Goal: Communication & Community: Ask a question

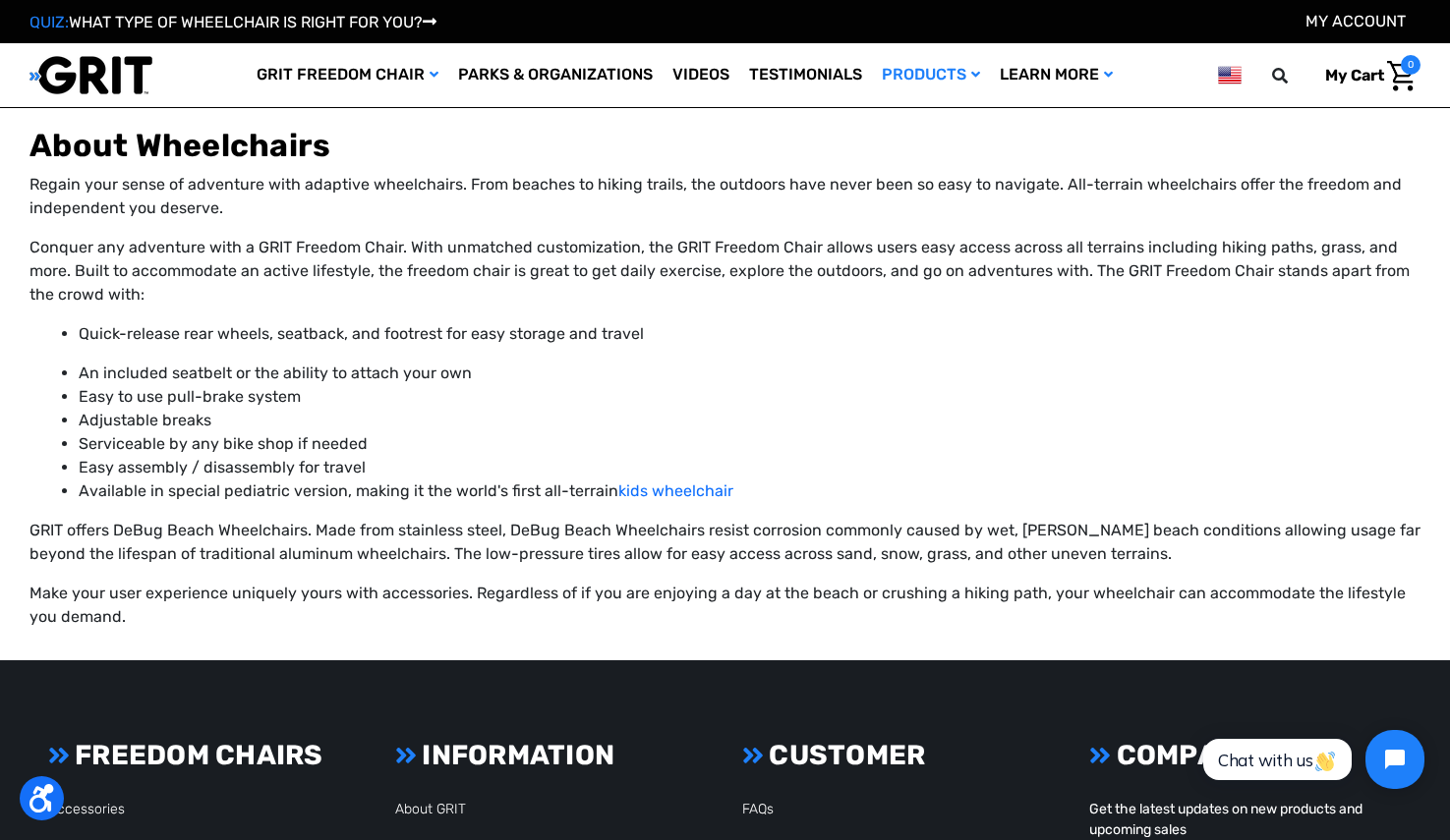
scroll to position [3082, 0]
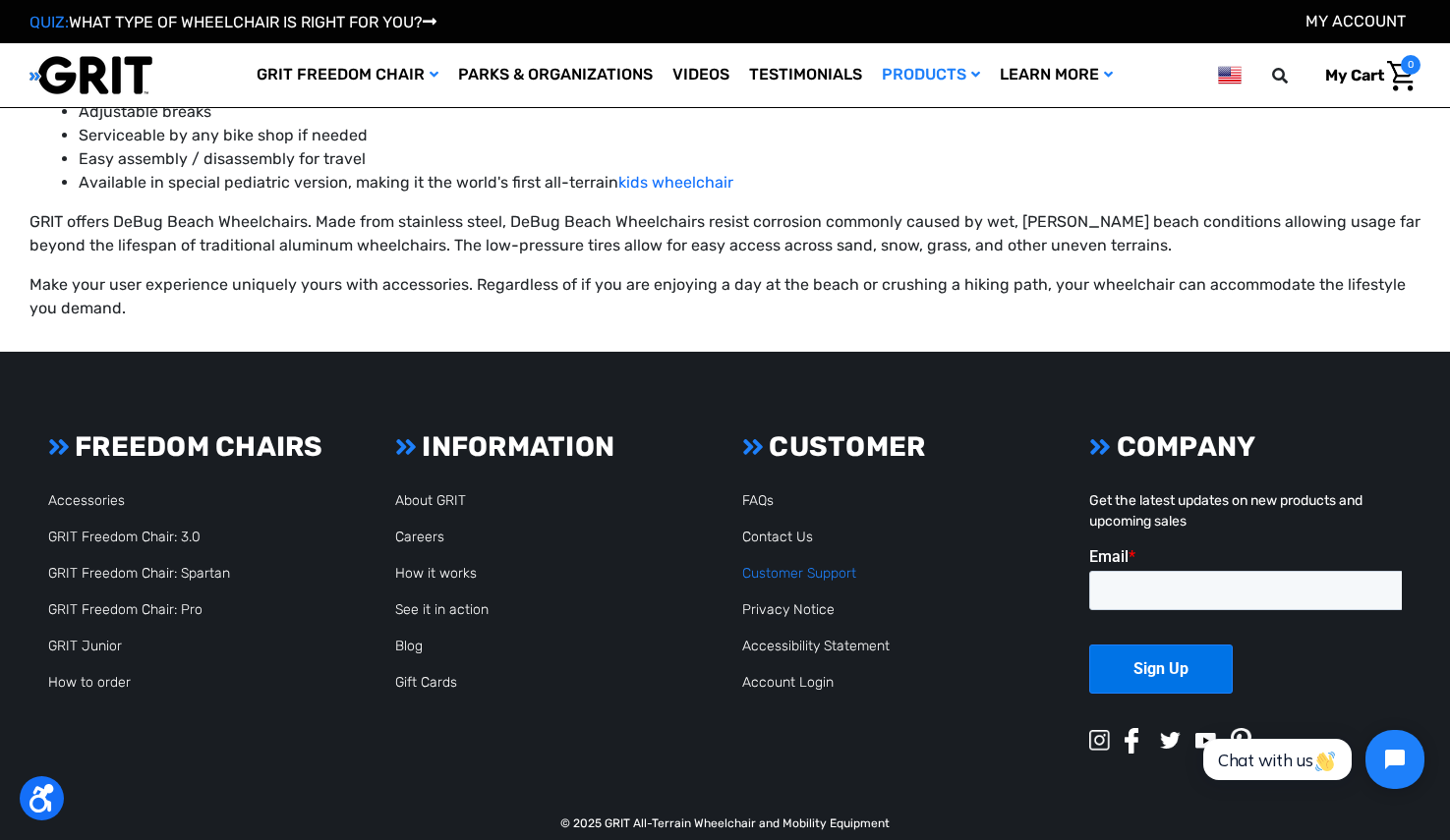
click at [796, 565] on link "Customer Support" at bounding box center [799, 573] width 114 height 17
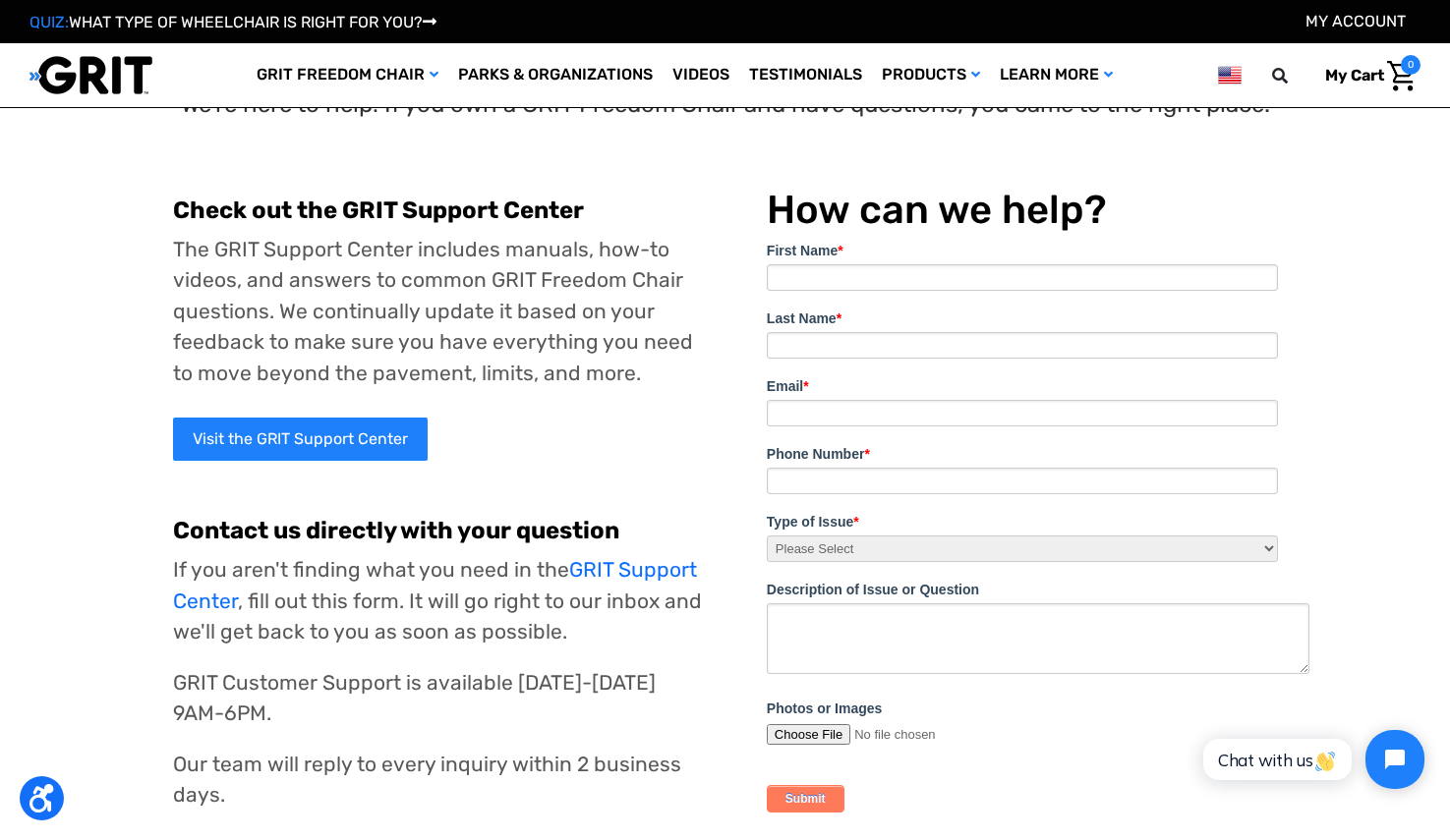
scroll to position [24, 0]
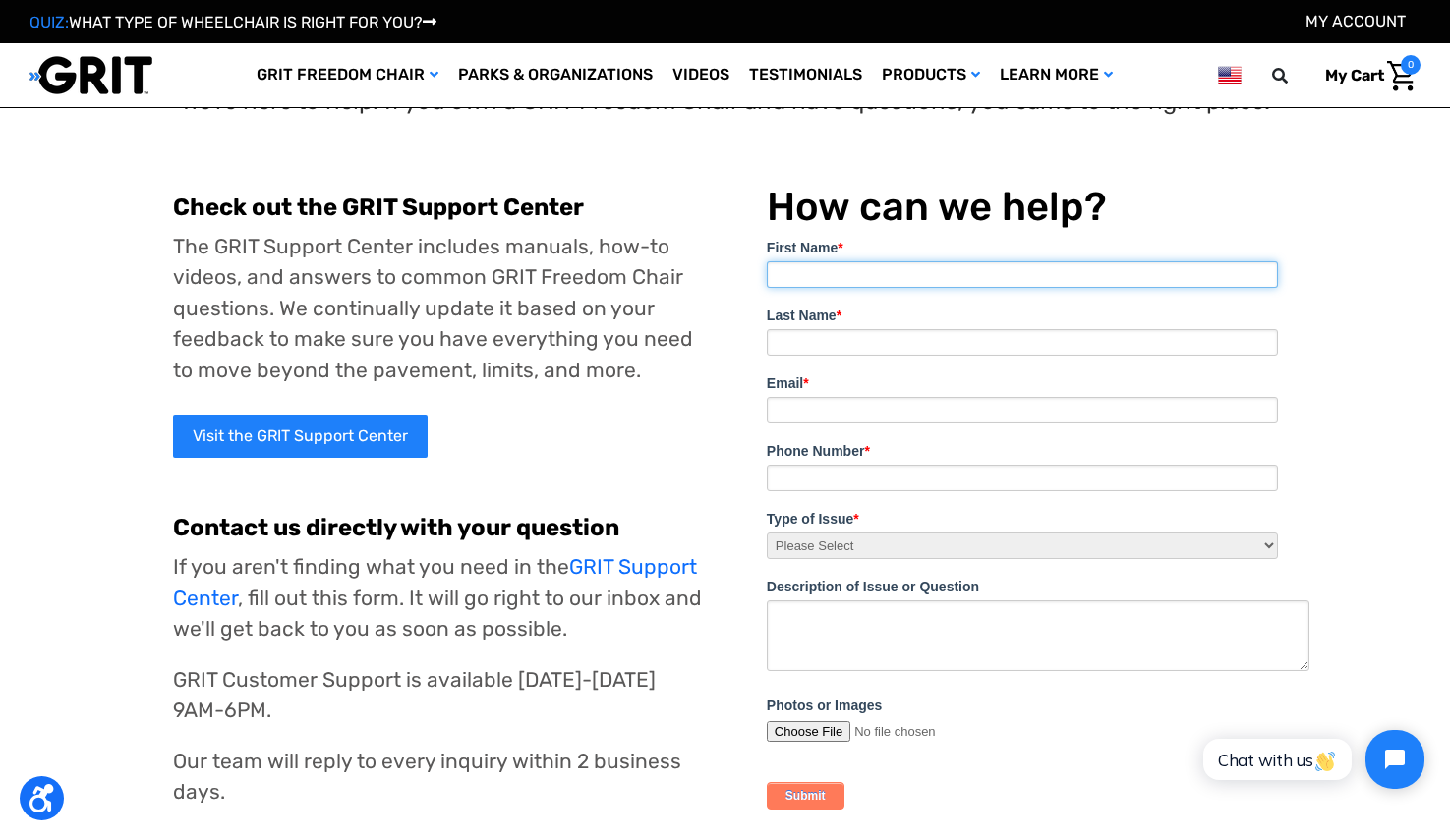
click at [912, 272] on input "First Name *" at bounding box center [1022, 275] width 512 height 27
type input "[PERSON_NAME]"
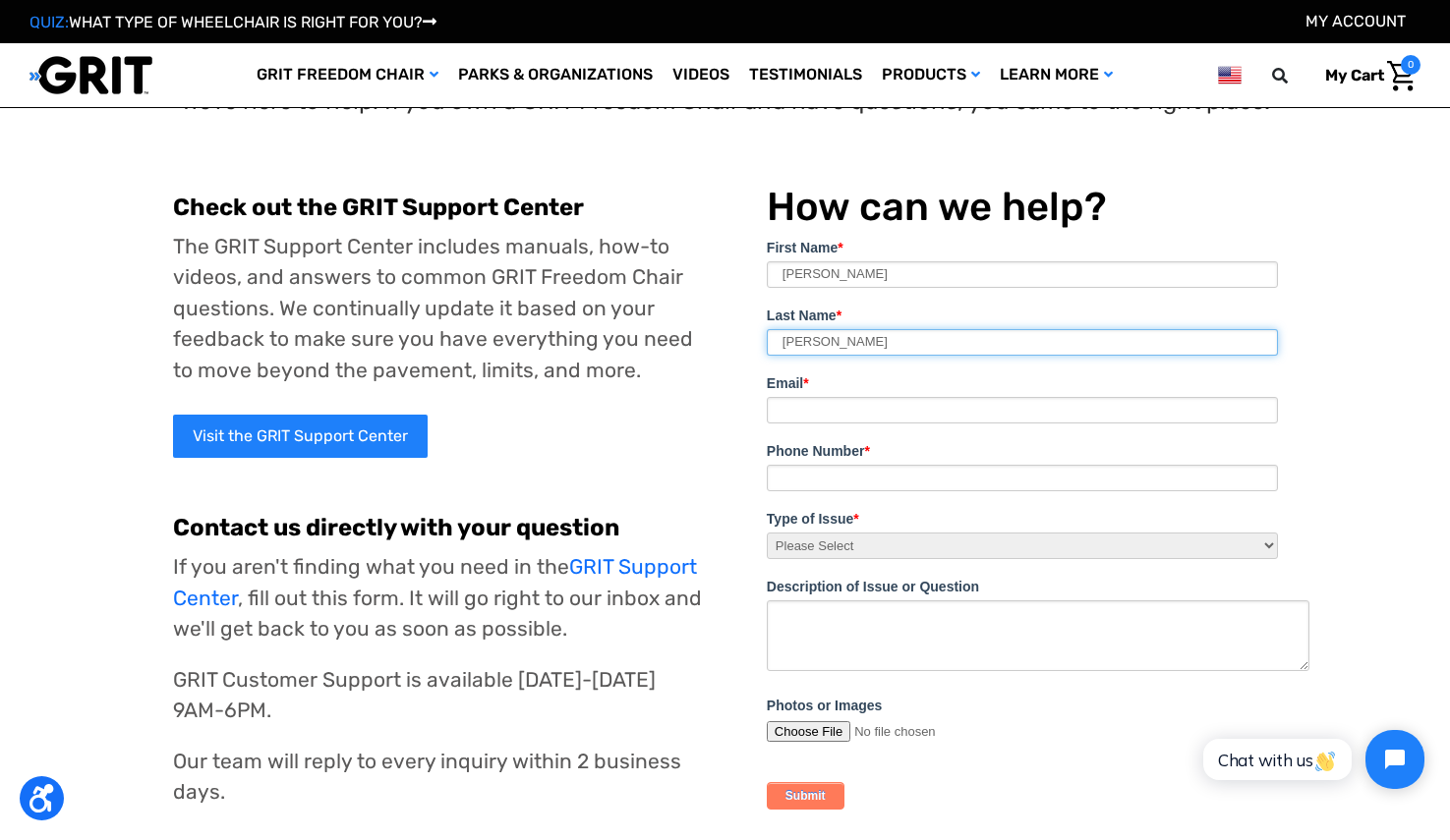
type input "[PERSON_NAME]"
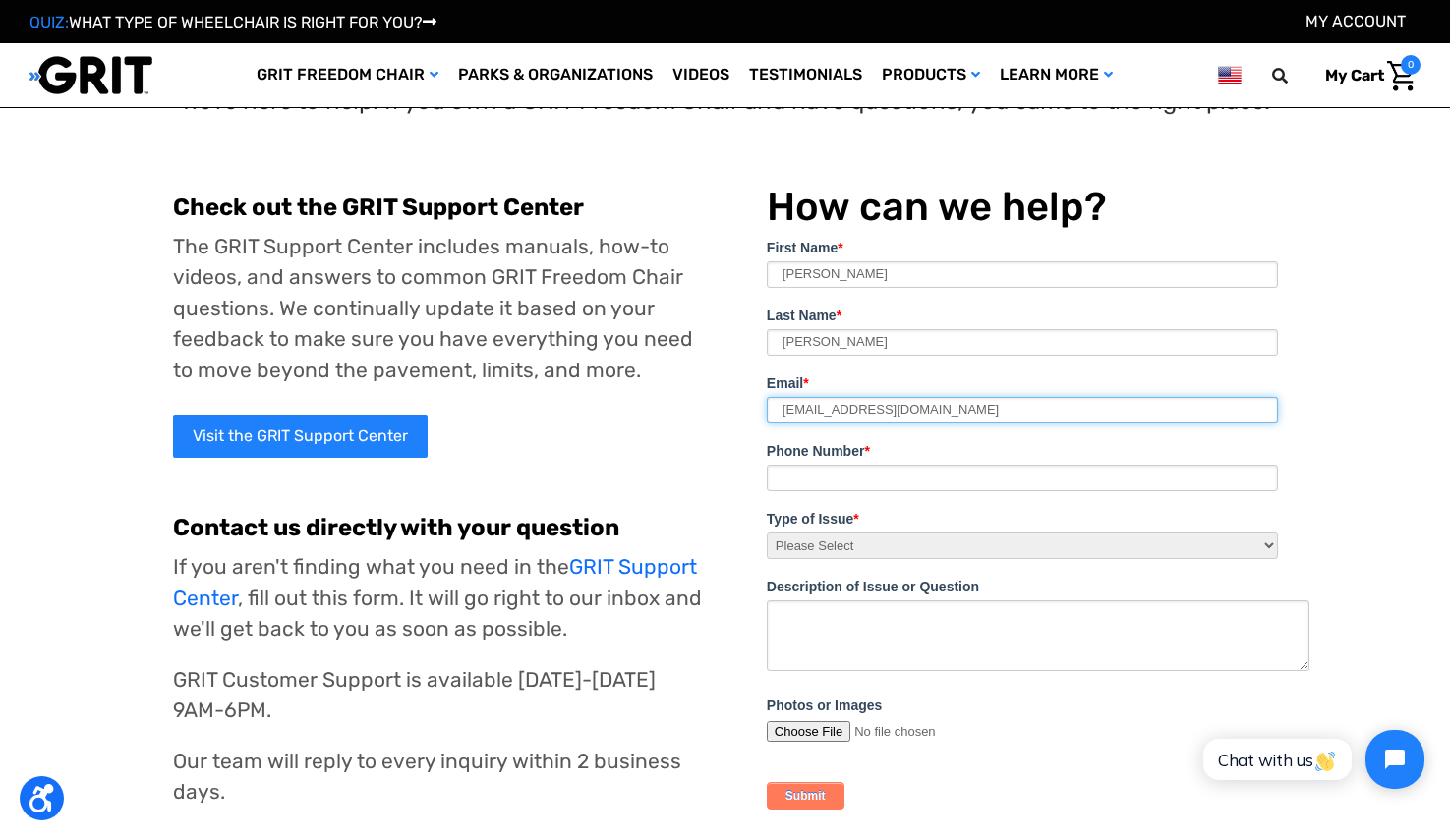
type input "[EMAIL_ADDRESS][DOMAIN_NAME]"
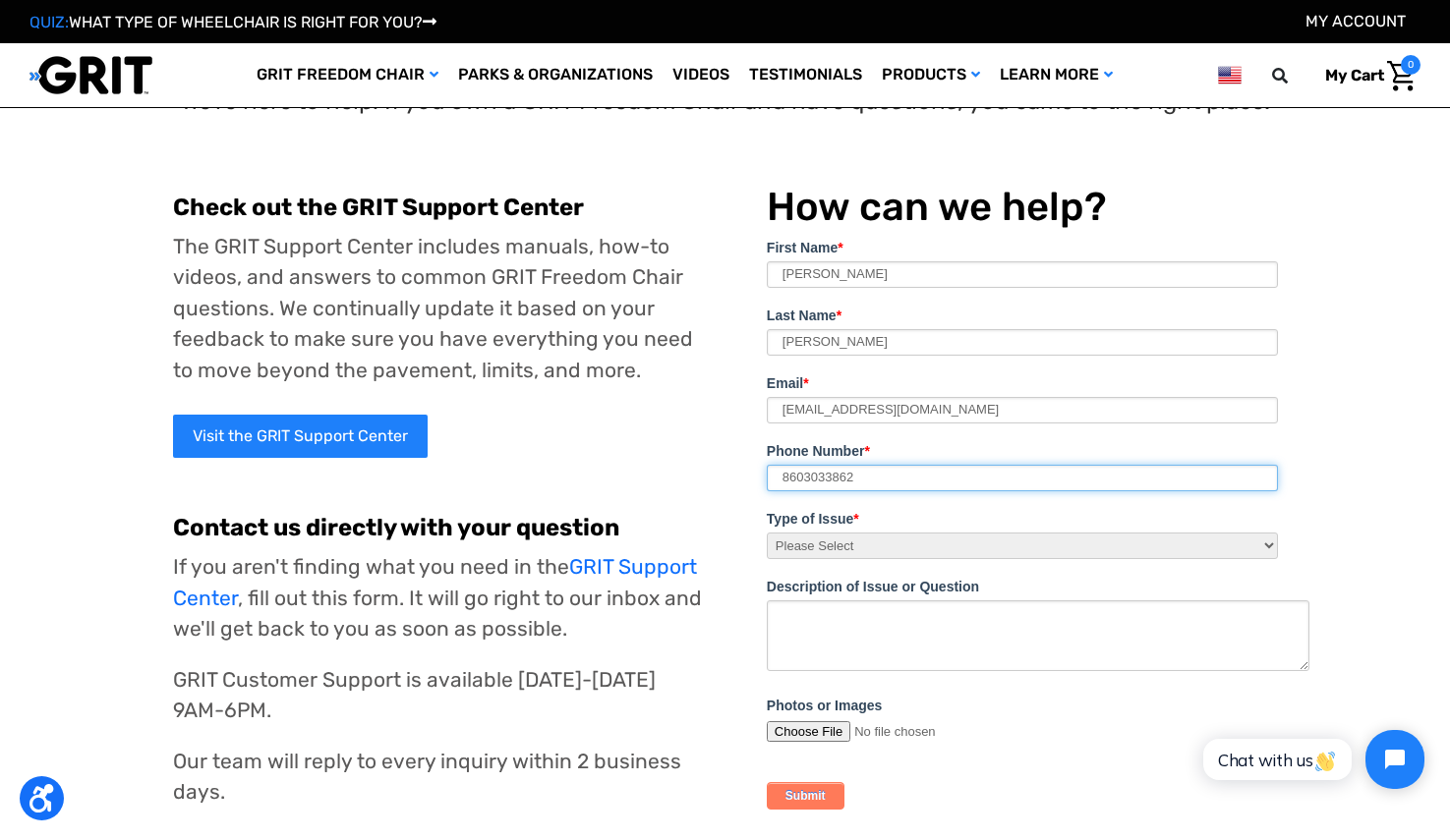
type input "8603033862"
click at [879, 545] on select "Please Select I need help assembling my Freedom Chair. Broken part! I'd like to…" at bounding box center [1022, 545] width 512 height 27
select select "I have a billing or payment question."
click at [766, 532] on select "Please Select I need help assembling my Freedom Chair. Broken part! I'd like to…" at bounding box center [1022, 545] width 512 height 27
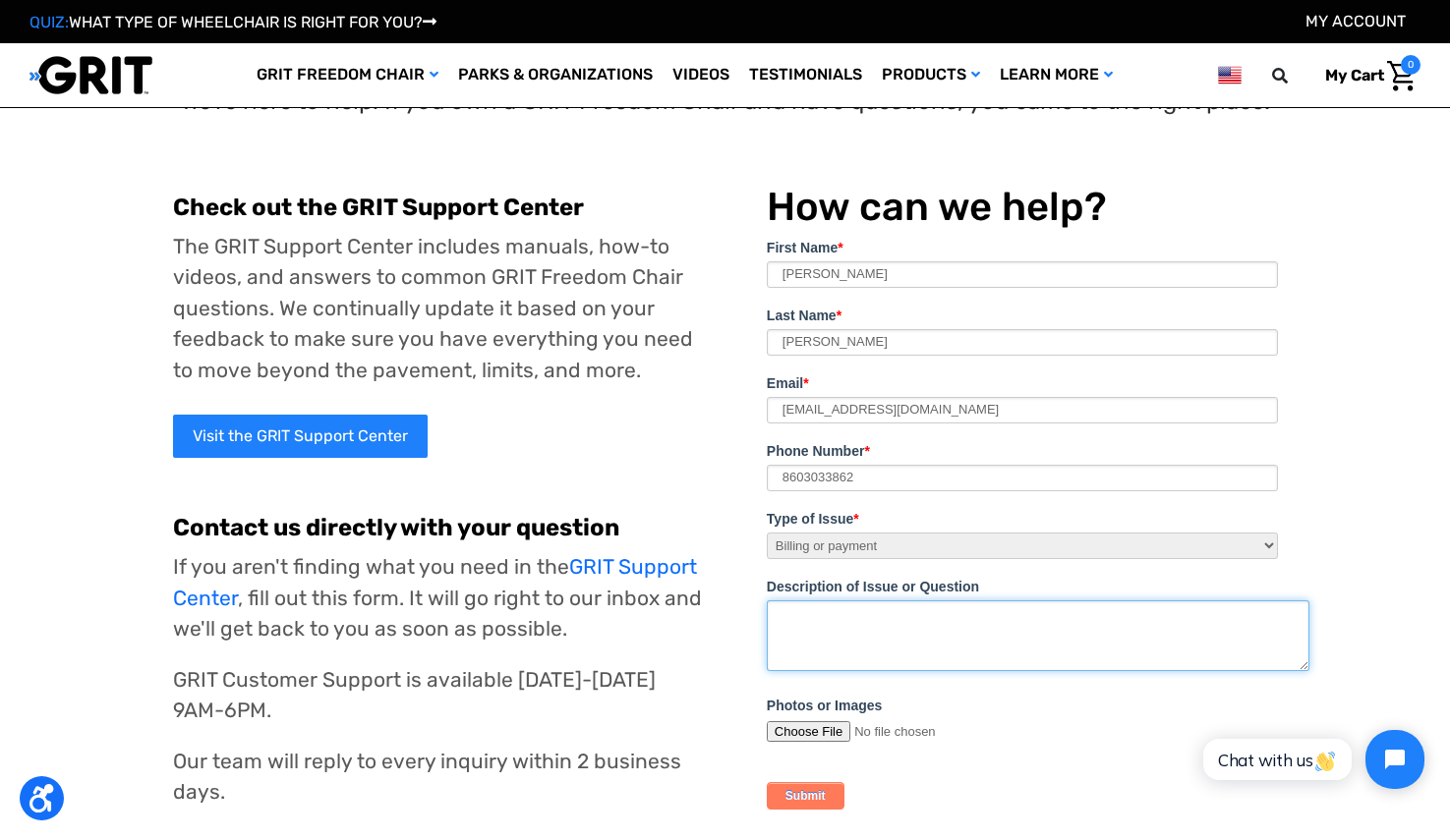
click at [850, 627] on textarea "Description of Issue or Question" at bounding box center [1037, 635] width 543 height 71
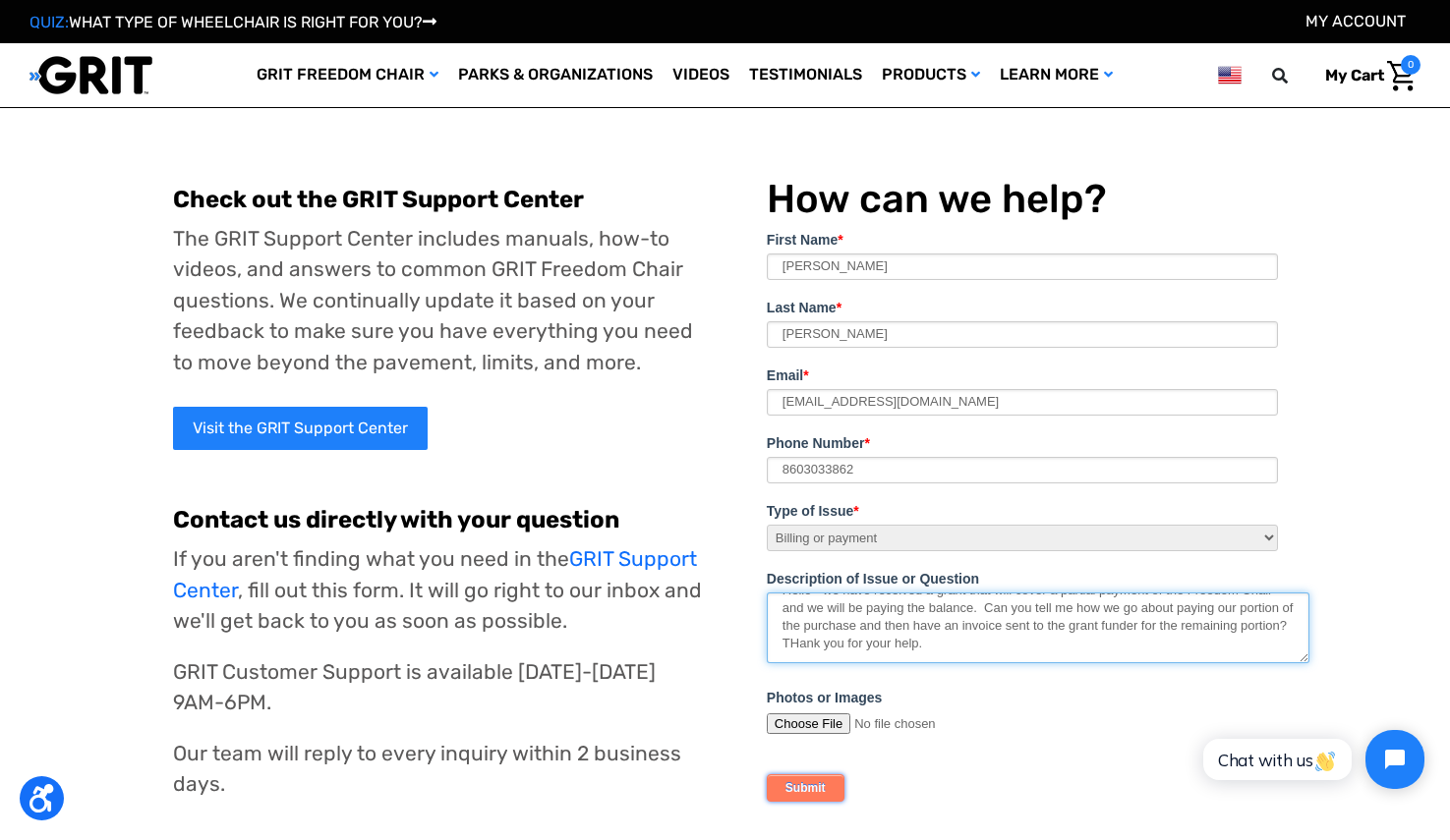
scroll to position [37, 0]
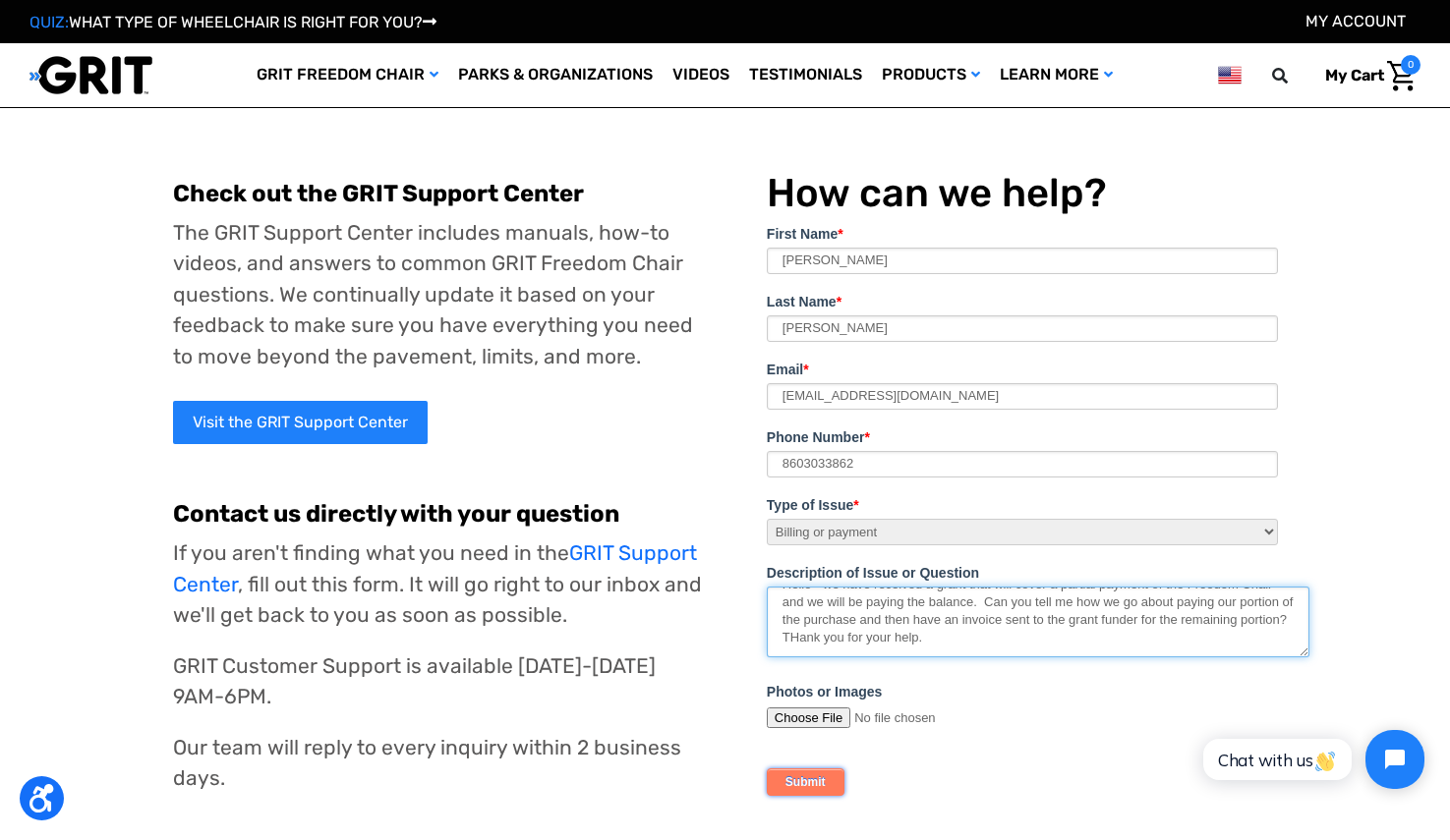
type textarea "Hello - we have received a grant that will cover a partial payment of the Freed…"
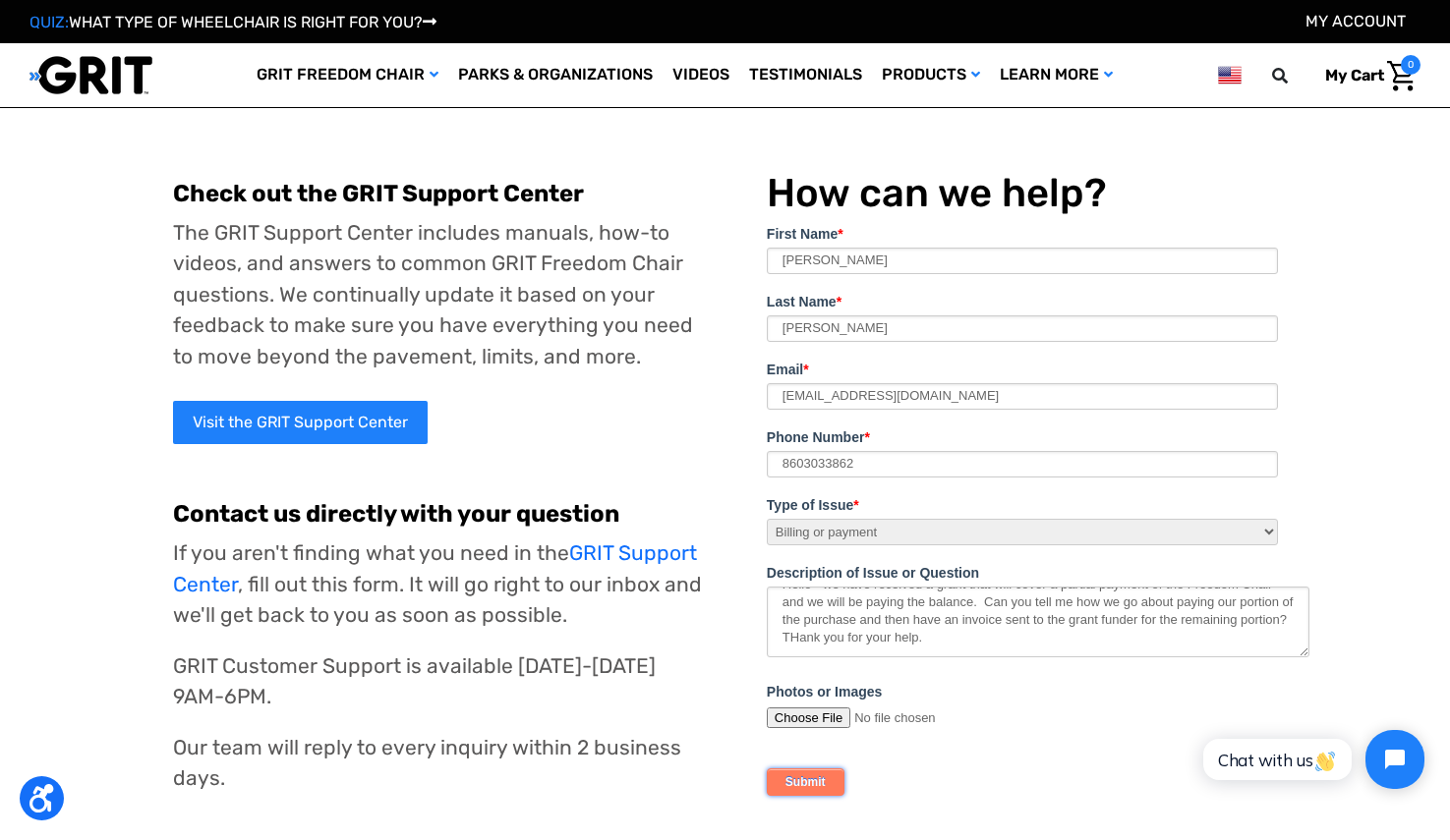
click at [815, 782] on input "Submit" at bounding box center [805, 782] width 78 height 28
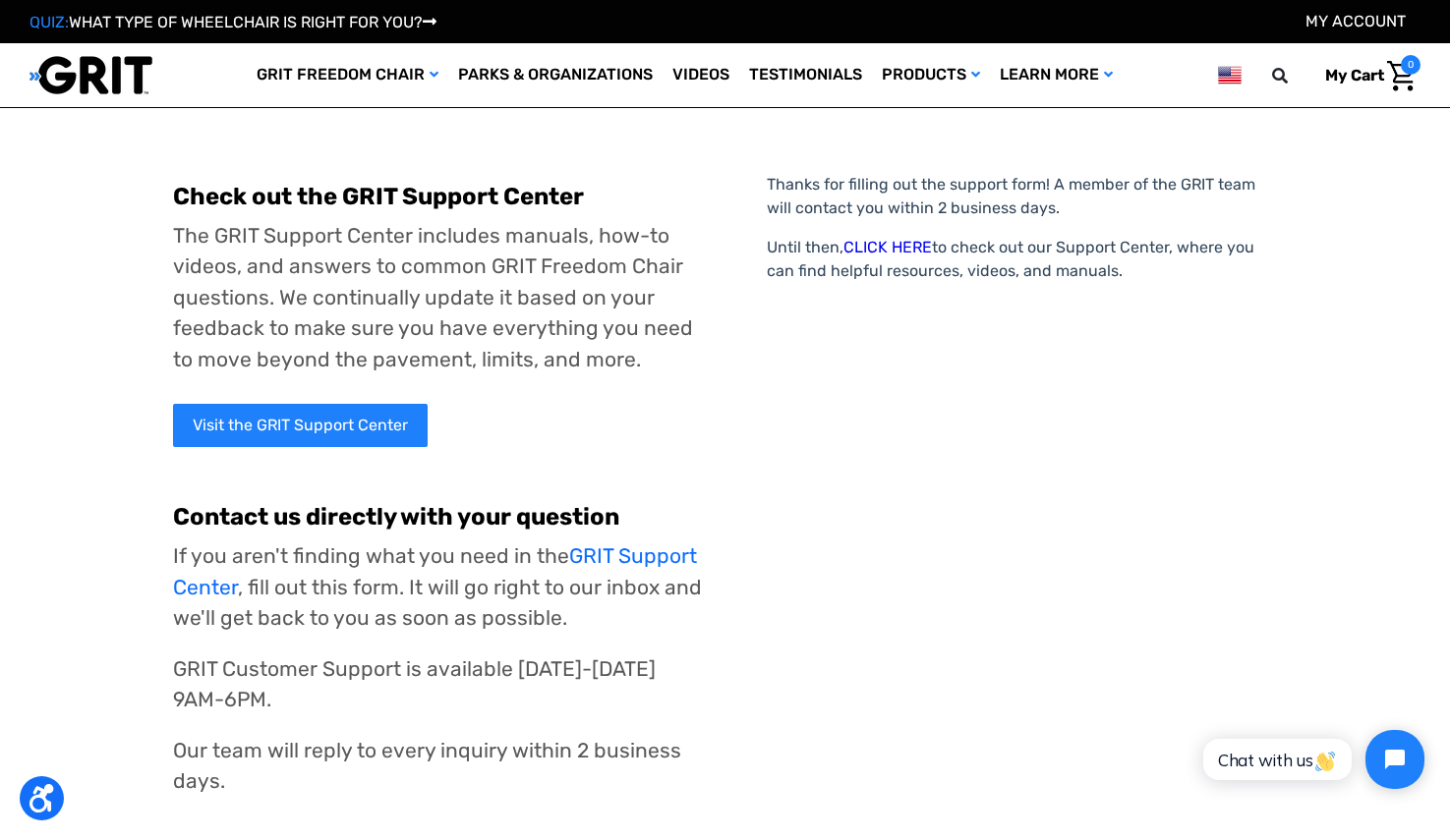
scroll to position [35, 0]
